Goal: Book appointment/travel/reservation

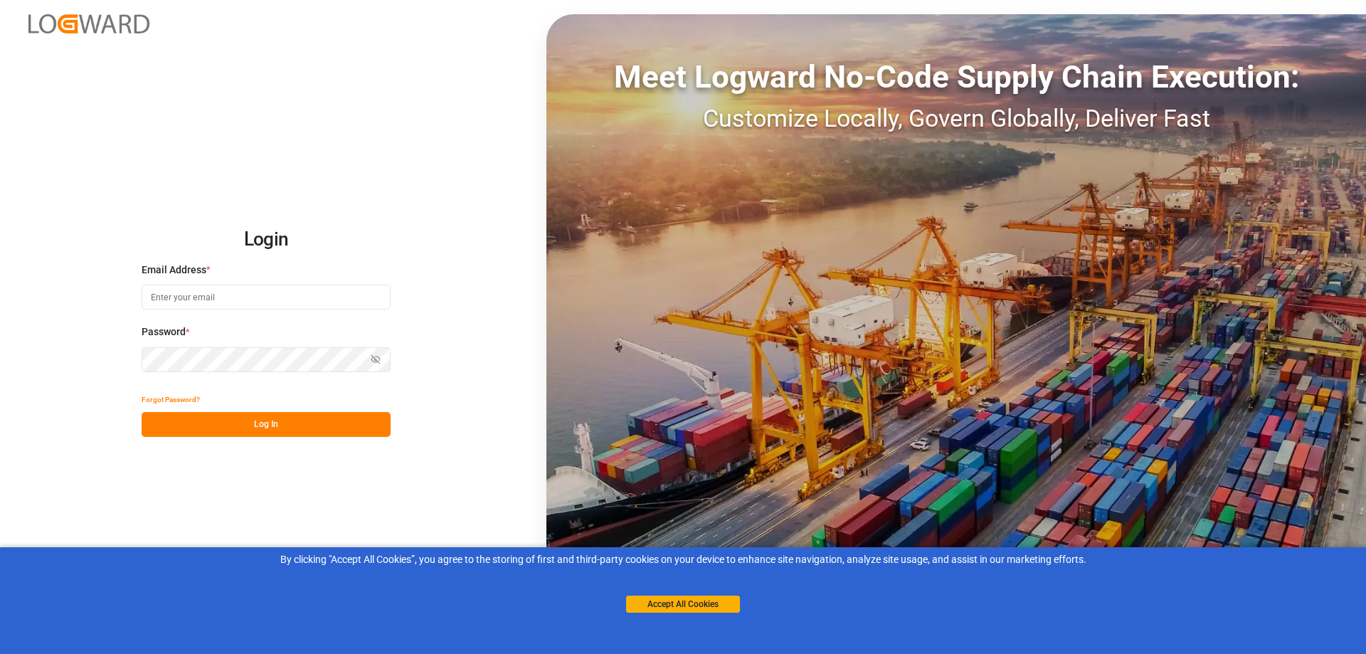
type input "[EMAIL_ADDRESS][DOMAIN_NAME]"
click at [269, 431] on button "Log In" at bounding box center [266, 424] width 249 height 25
type input "[EMAIL_ADDRESS][DOMAIN_NAME]"
click at [256, 428] on button "Log In" at bounding box center [266, 424] width 249 height 25
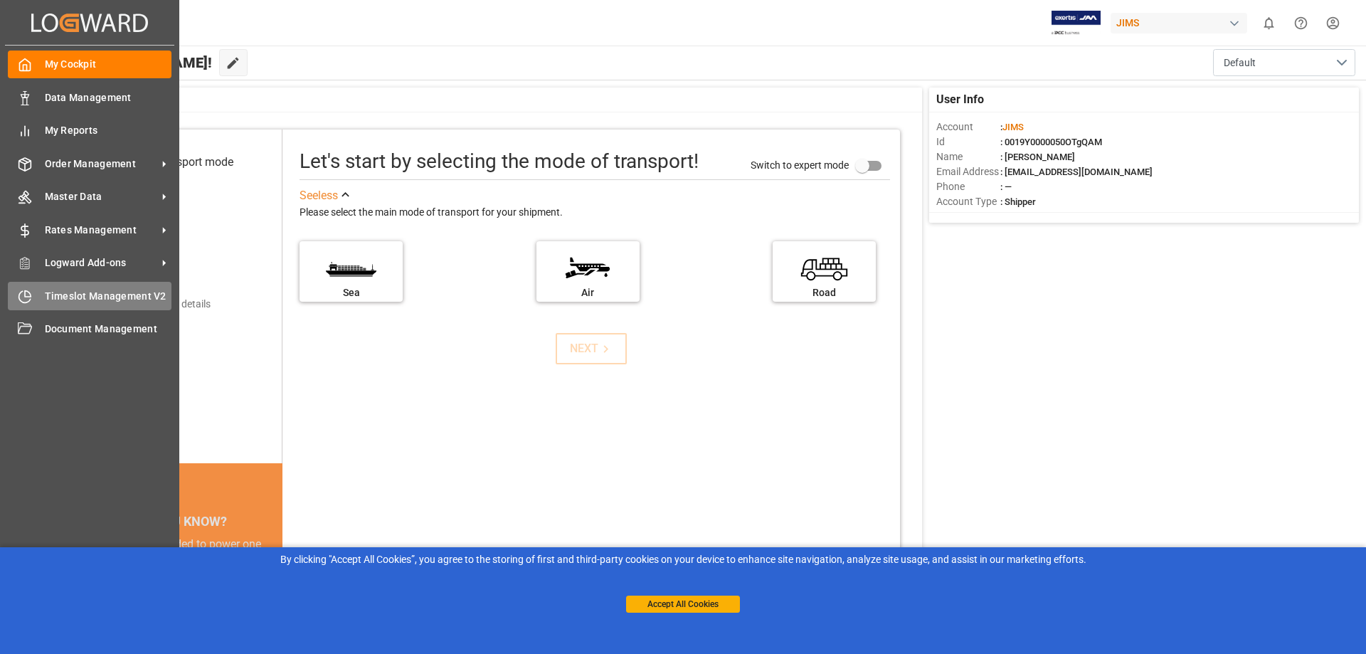
click at [100, 302] on span "Timeslot Management V2" at bounding box center [108, 296] width 127 height 15
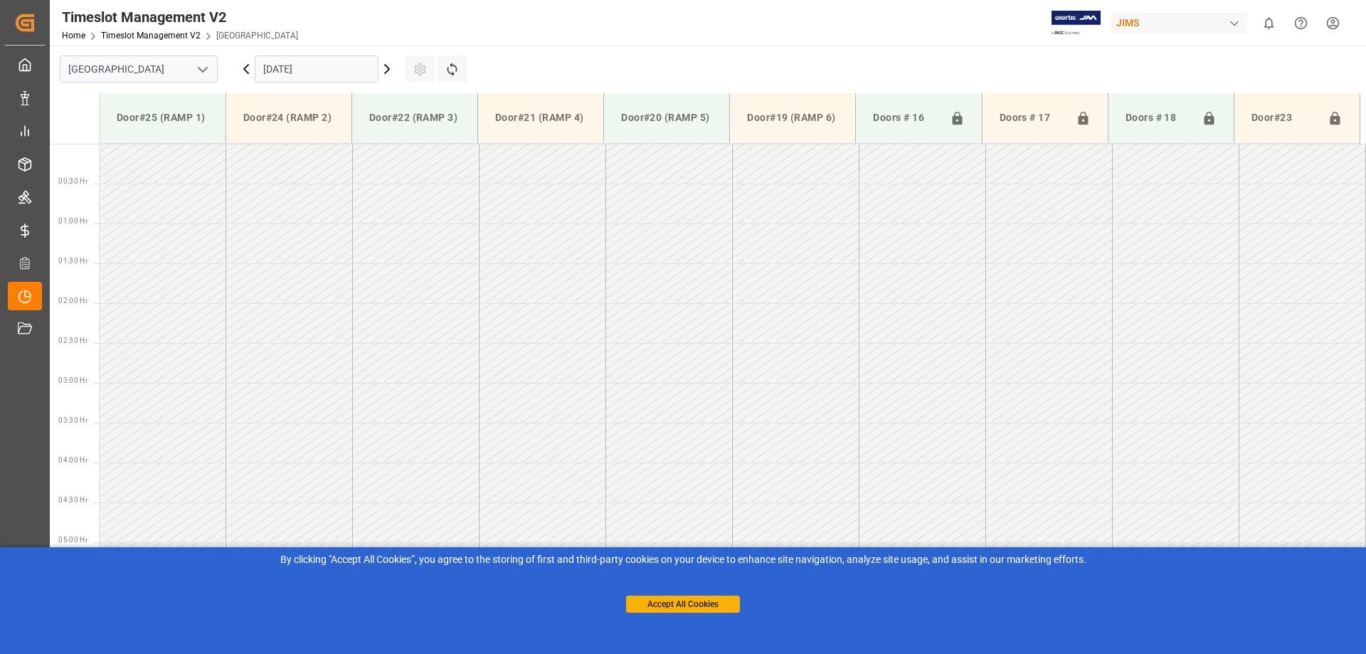
scroll to position [709, 0]
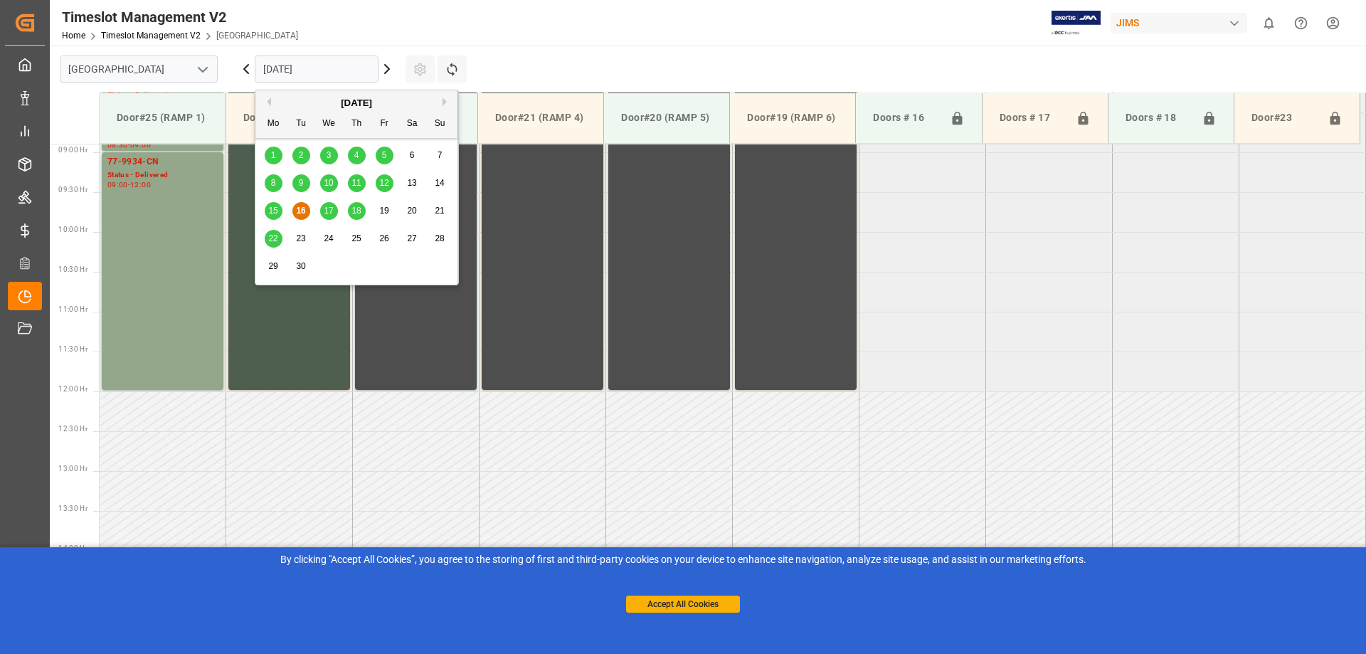
click at [283, 71] on input "[DATE]" at bounding box center [317, 69] width 124 height 27
click at [328, 216] on div "17" at bounding box center [329, 211] width 18 height 17
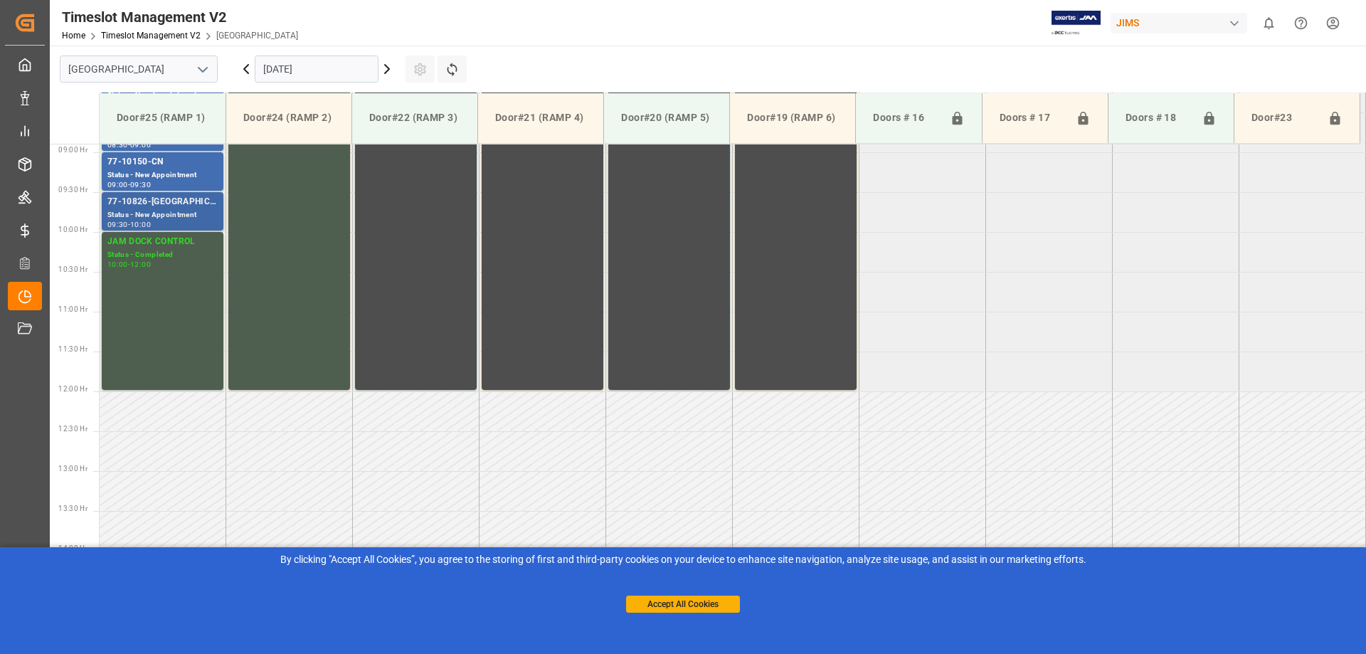
scroll to position [424, 0]
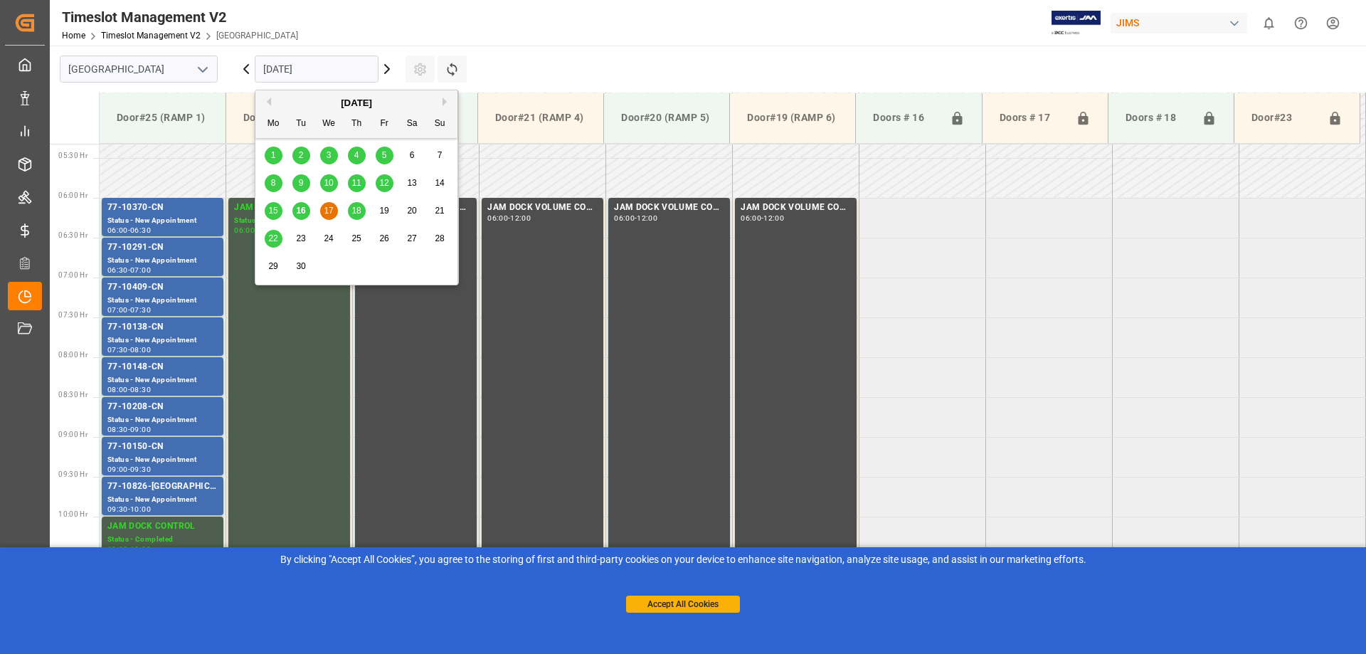
click at [315, 76] on input "[DATE]" at bounding box center [317, 69] width 124 height 27
click at [350, 213] on div "18" at bounding box center [357, 211] width 18 height 17
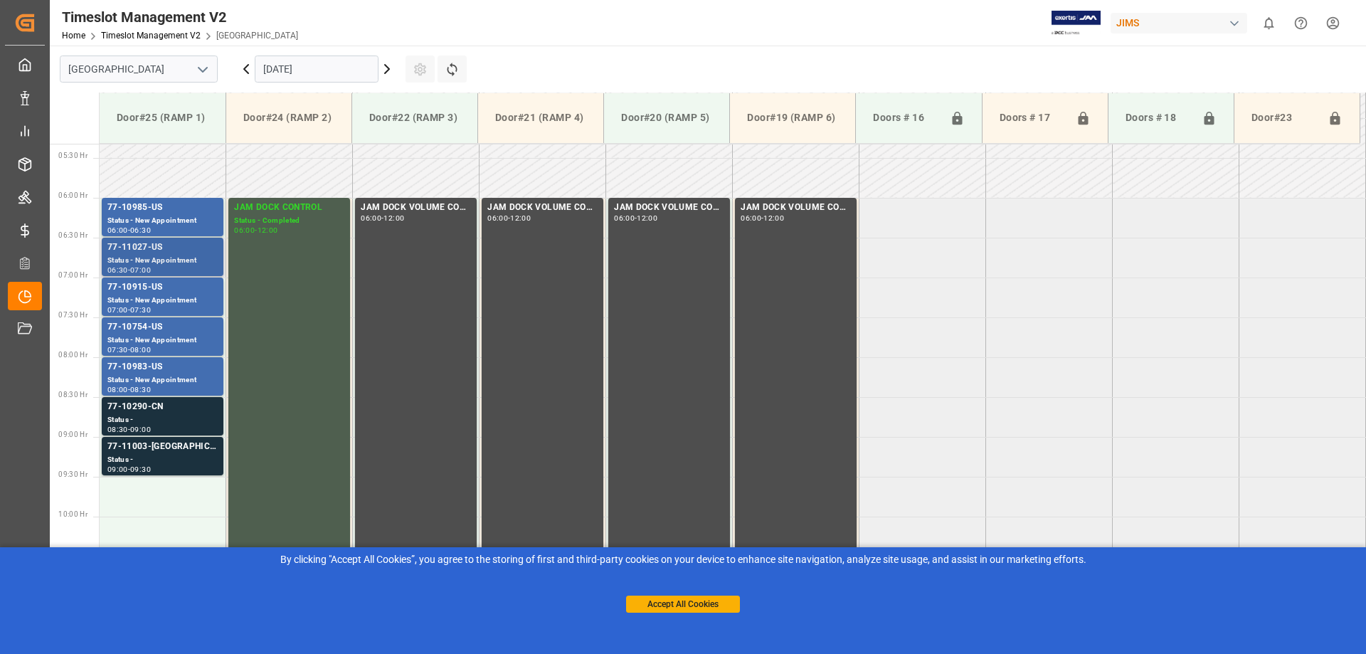
scroll to position [638, 0]
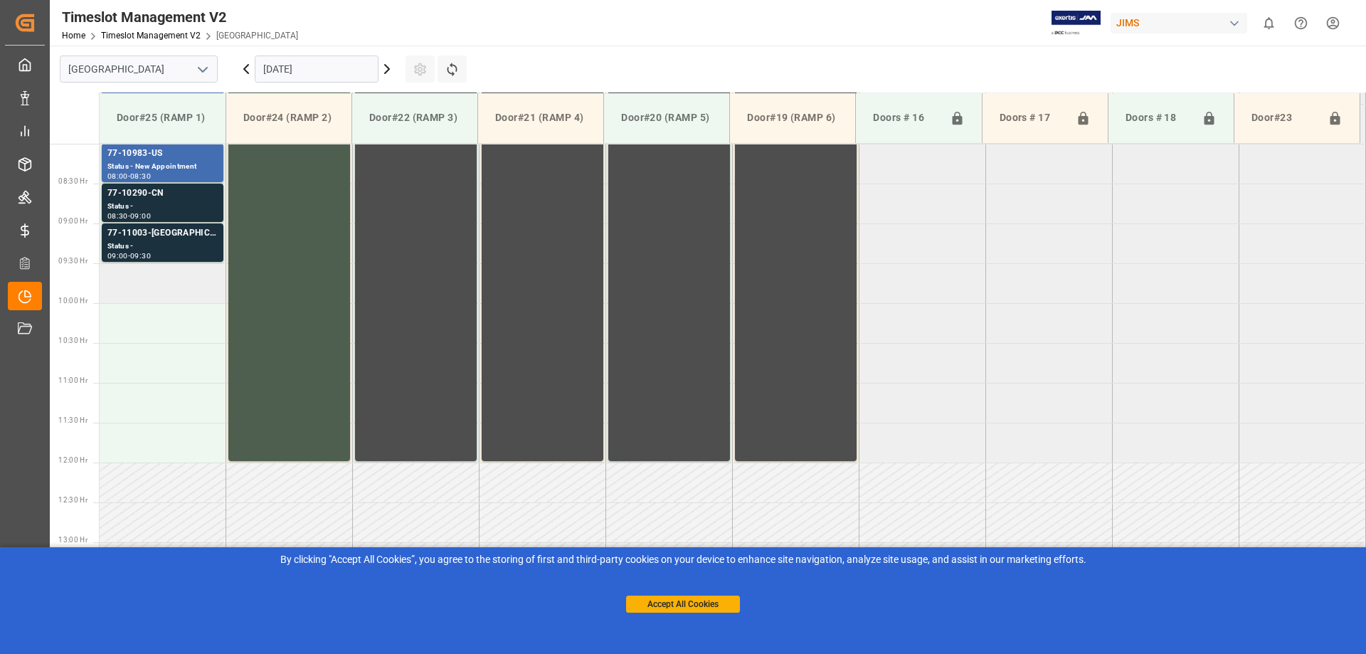
click at [147, 295] on td at bounding box center [163, 283] width 127 height 40
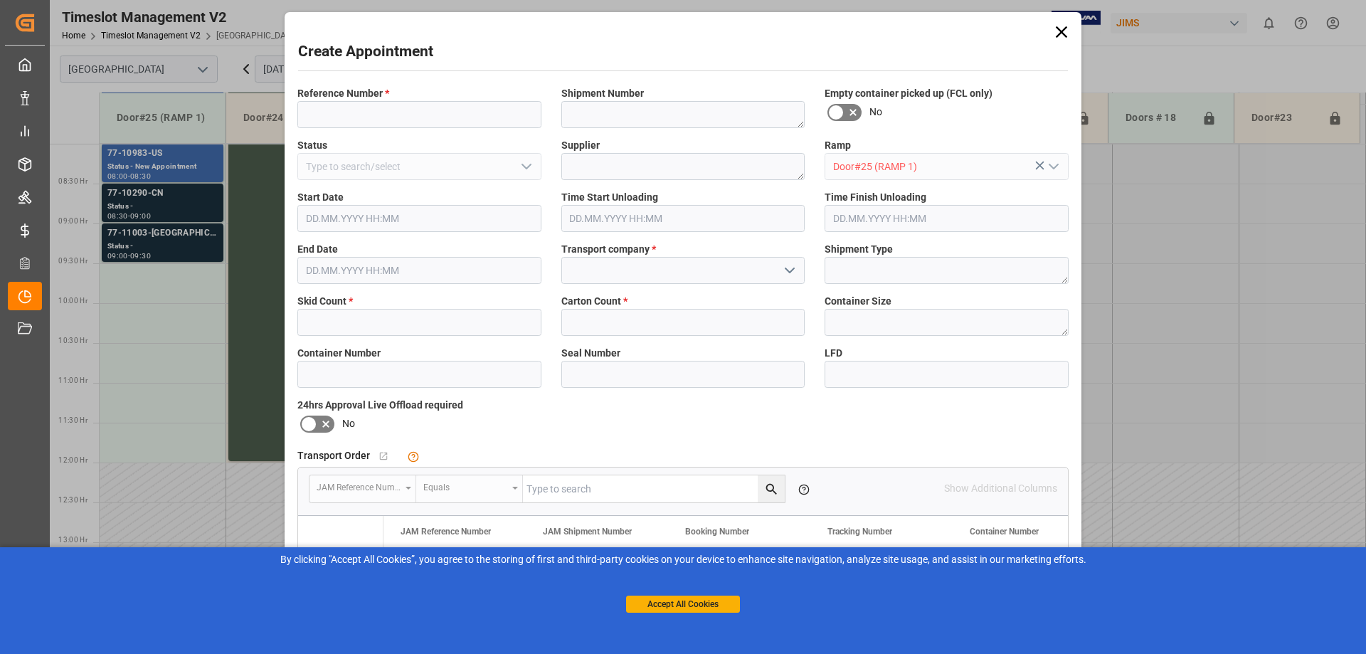
type input "[DATE] 09:30"
type input "[DATE] 10:00"
click at [336, 112] on input at bounding box center [419, 114] width 244 height 27
type input "77-11021-[GEOGRAPHIC_DATA]"
click at [611, 103] on textarea at bounding box center [683, 114] width 244 height 27
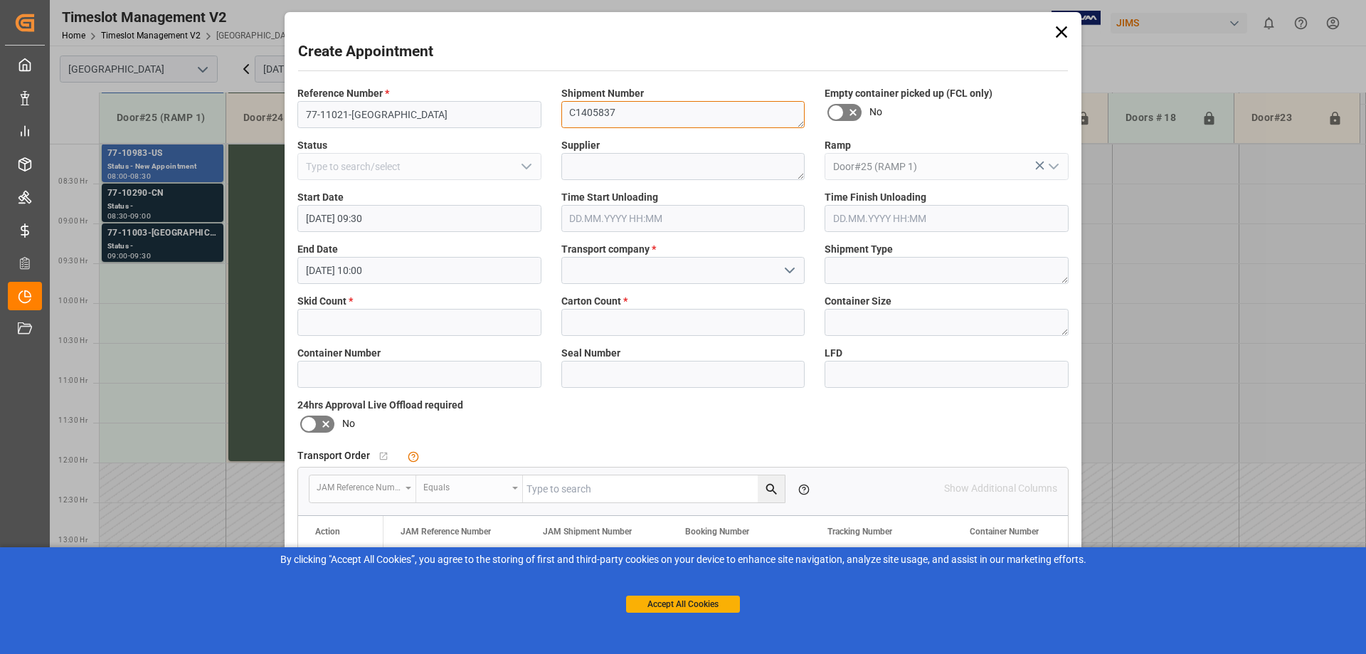
type textarea "C1405837"
click at [621, 164] on textarea at bounding box center [683, 166] width 244 height 27
type textarea "P"
click at [623, 162] on textarea "RAD DISTRIBTION" at bounding box center [683, 166] width 244 height 27
type textarea "RAD DISTRIBUTION"
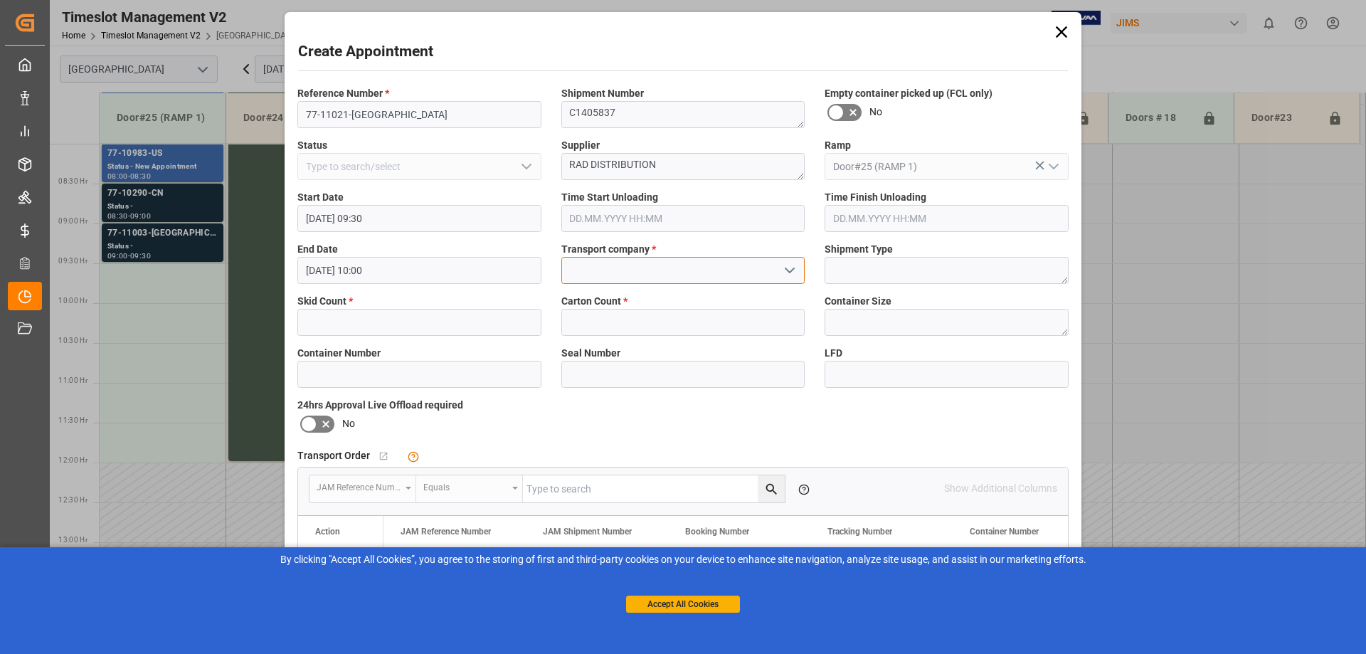
click at [623, 270] on input at bounding box center [683, 270] width 244 height 27
click at [660, 310] on div "CSA TRANSPORTATION" at bounding box center [683, 302] width 243 height 32
type input "CSA TRANSPORTATION"
click at [430, 326] on input "text" at bounding box center [419, 322] width 244 height 27
type input "1"
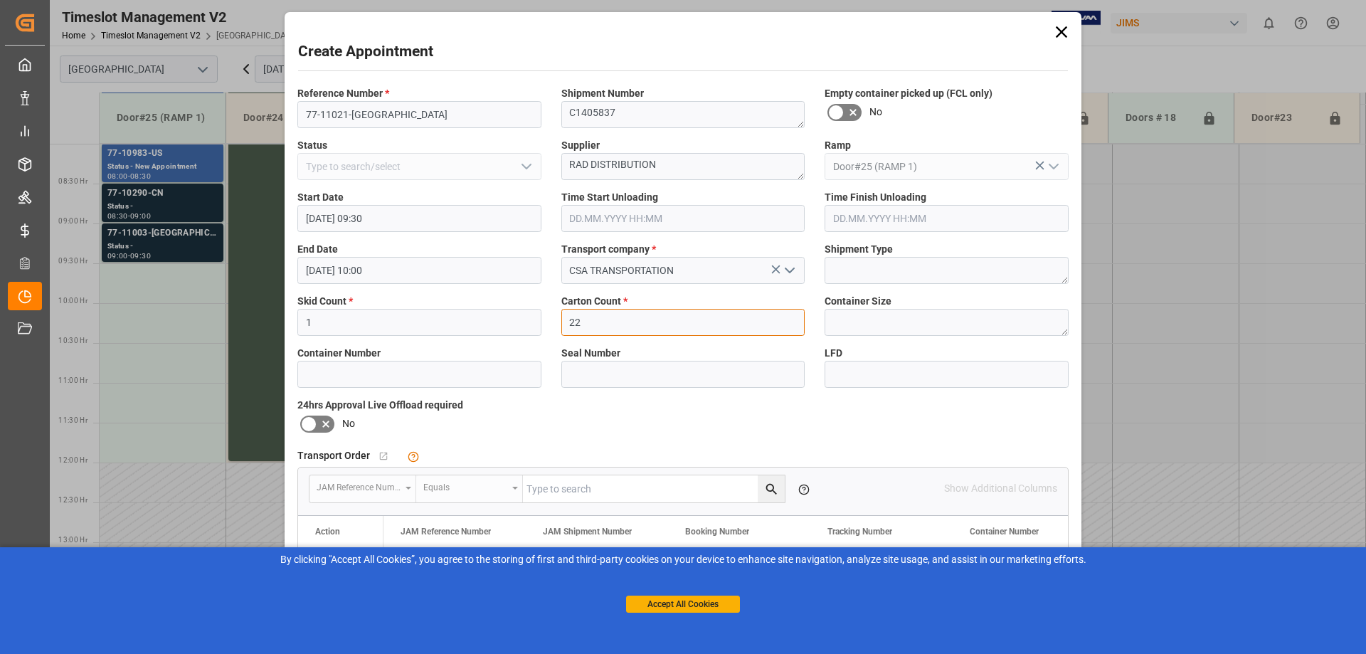
scroll to position [162, 0]
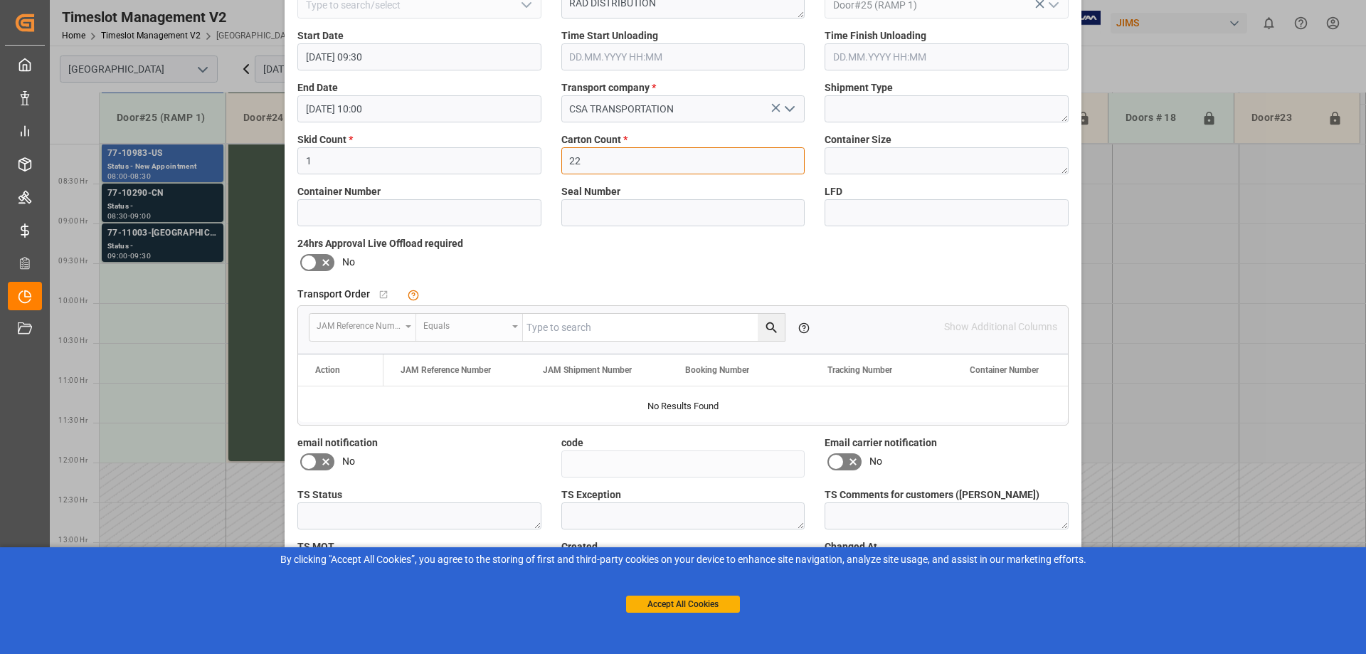
type input "22"
click at [317, 465] on icon at bounding box center [325, 461] width 17 height 17
click at [0, 0] on input "checkbox" at bounding box center [0, 0] width 0 height 0
click at [840, 460] on icon at bounding box center [836, 461] width 17 height 17
click at [0, 0] on input "checkbox" at bounding box center [0, 0] width 0 height 0
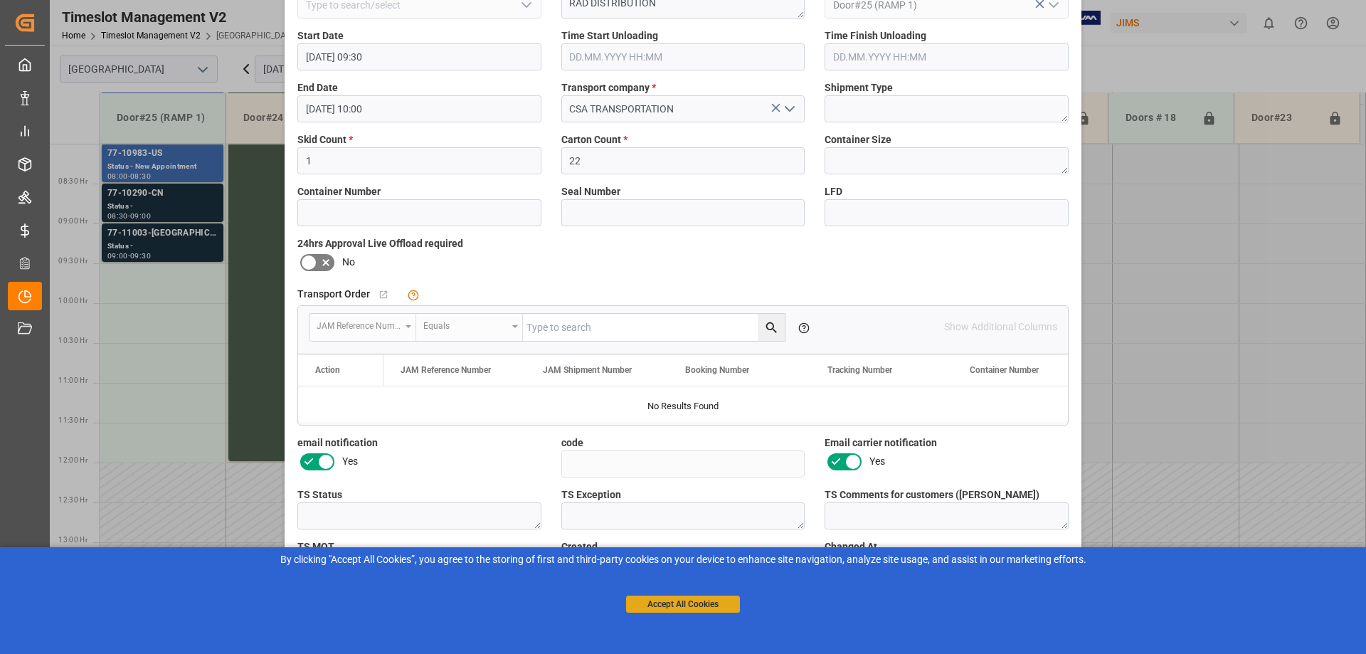
click at [661, 606] on button "Accept All Cookies" at bounding box center [683, 604] width 114 height 17
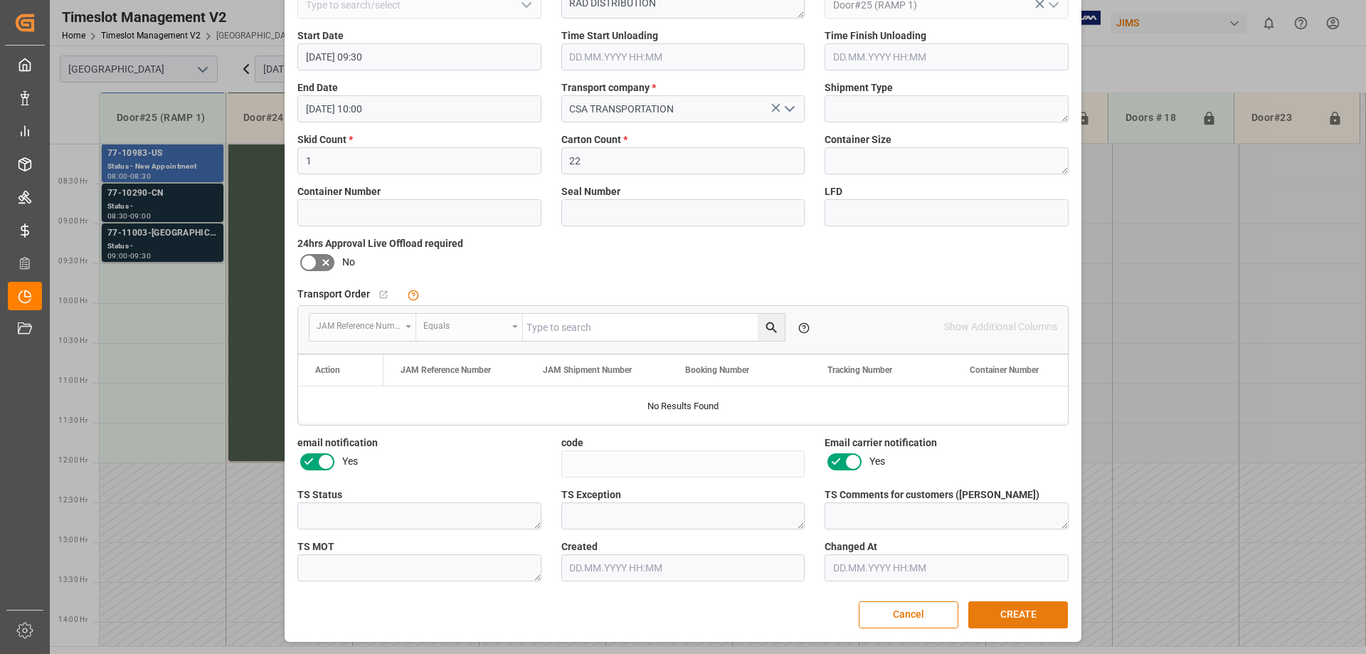
click at [1035, 614] on button "CREATE" at bounding box center [1018, 614] width 100 height 27
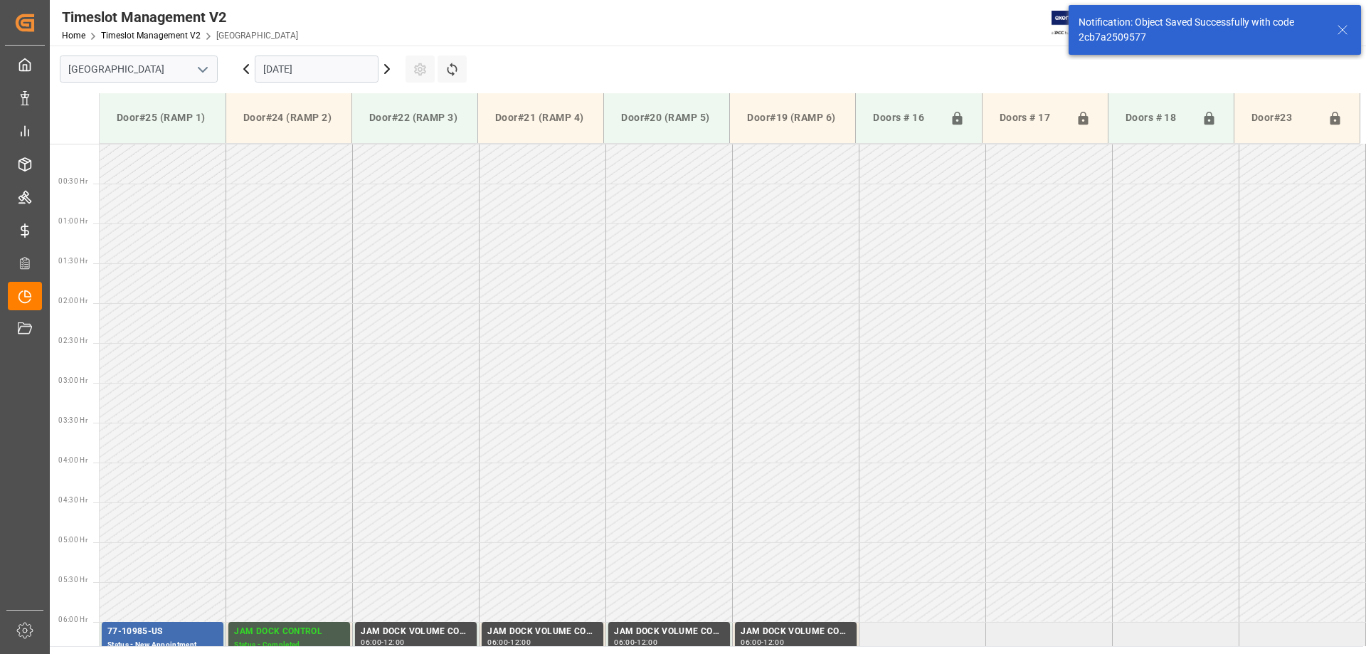
scroll to position [629, 0]
